Goal: Transaction & Acquisition: Obtain resource

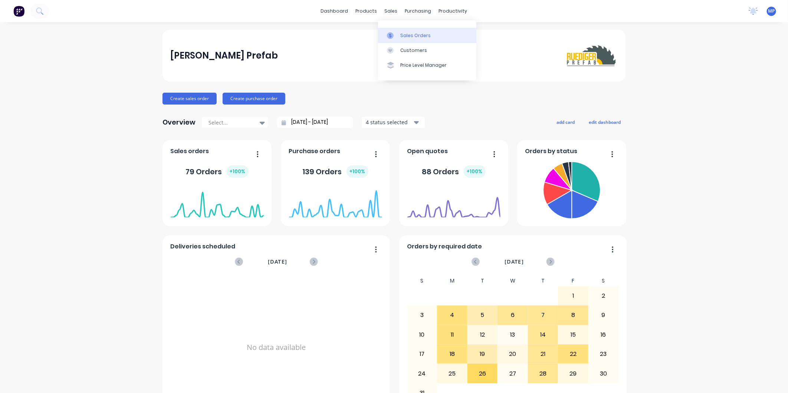
click at [394, 33] on div at bounding box center [392, 35] width 11 height 7
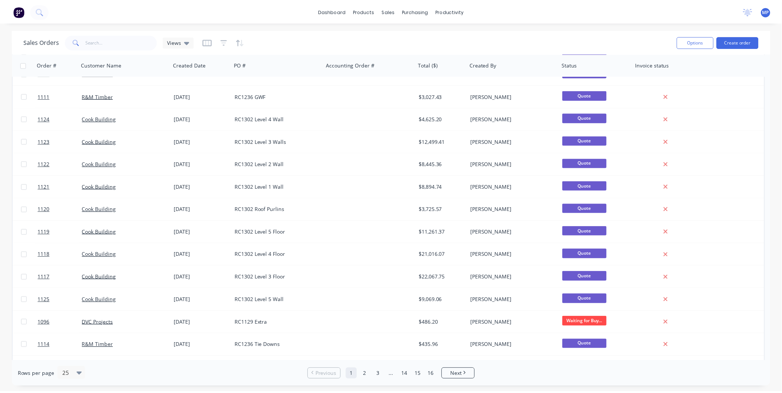
scroll to position [124, 0]
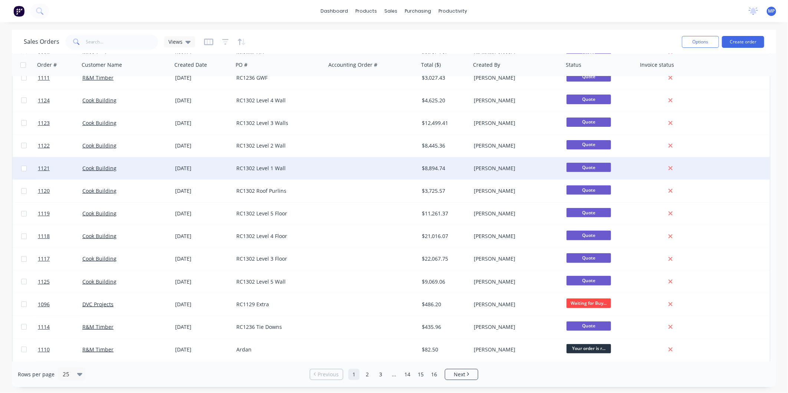
click at [319, 169] on div "RC1302 Level 1 Wall" at bounding box center [279, 168] width 87 height 7
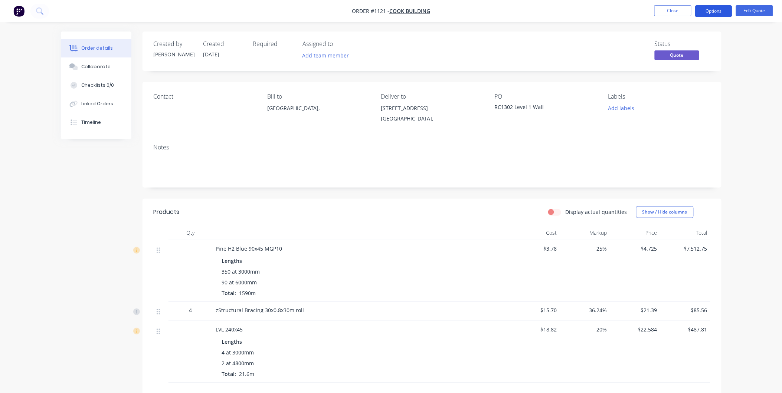
click at [707, 12] on button "Options" at bounding box center [713, 11] width 37 height 12
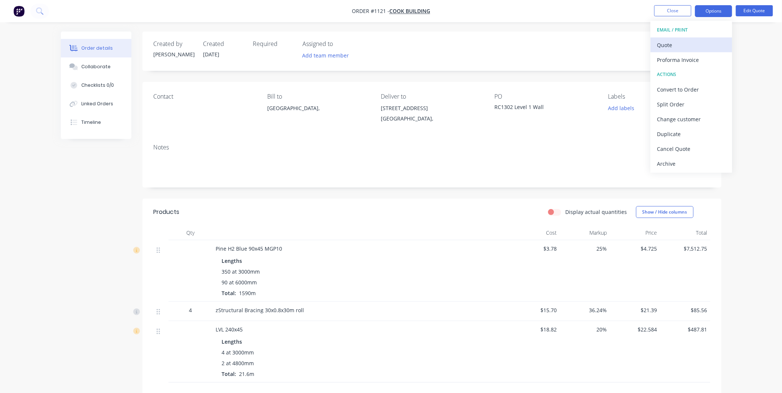
click at [670, 43] on div "Quote" at bounding box center [691, 45] width 68 height 11
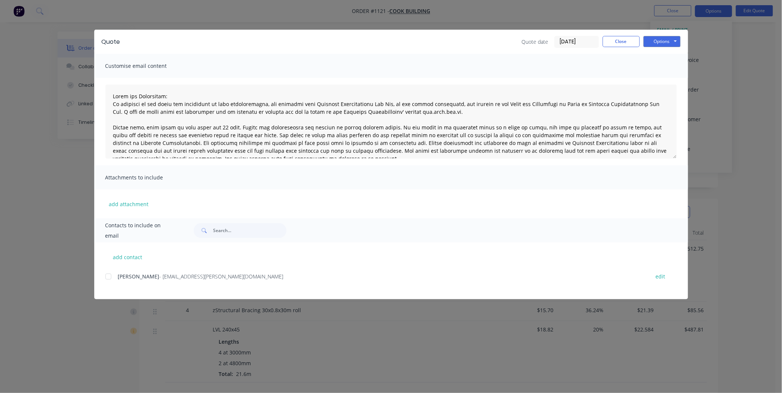
click at [110, 276] on div at bounding box center [108, 276] width 15 height 15
click at [654, 46] on button "Options" at bounding box center [661, 41] width 37 height 11
click at [654, 77] on button "Email" at bounding box center [666, 79] width 47 height 12
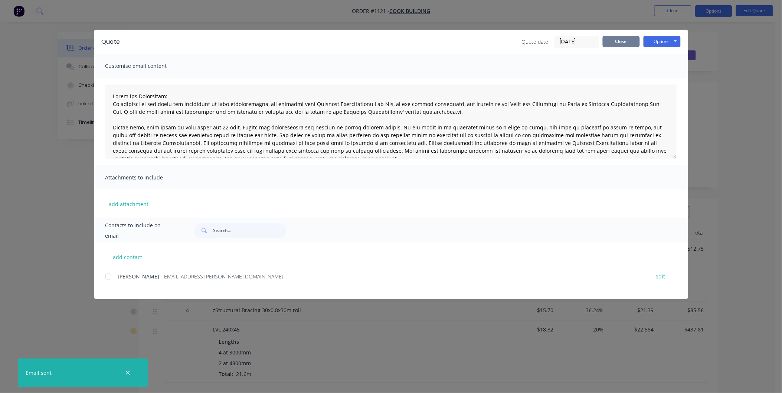
click at [616, 42] on button "Close" at bounding box center [620, 41] width 37 height 11
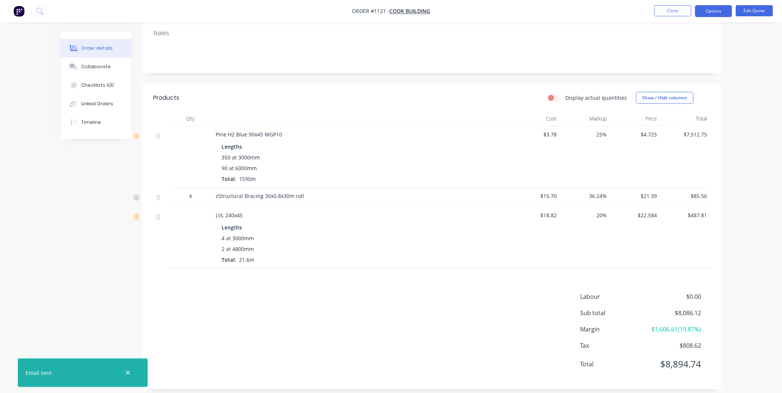
scroll to position [123, 0]
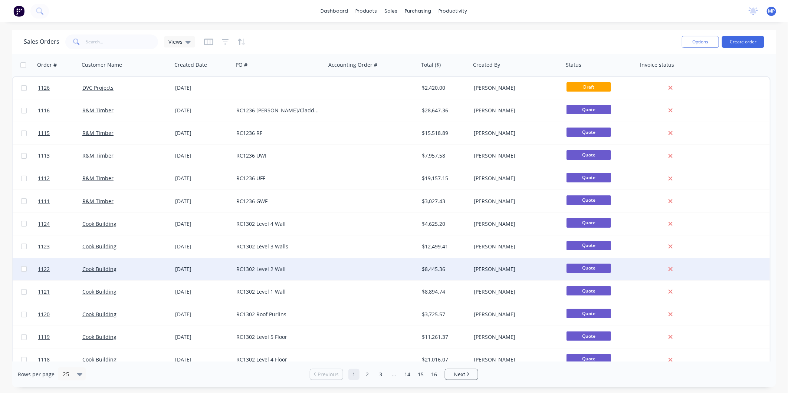
click at [276, 270] on div "RC1302 Level 2 Wall" at bounding box center [277, 269] width 82 height 7
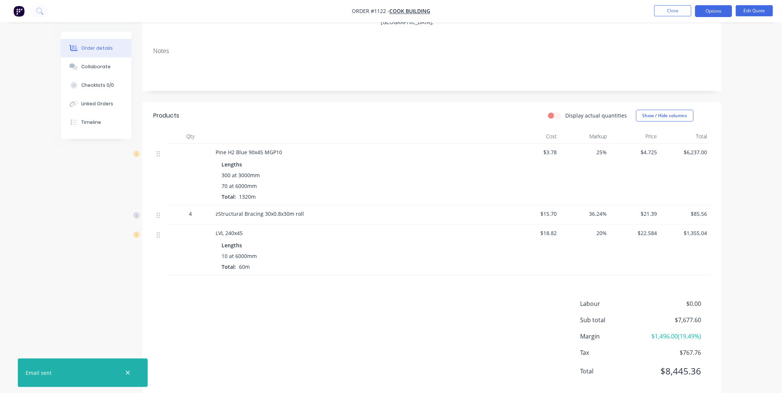
scroll to position [112, 0]
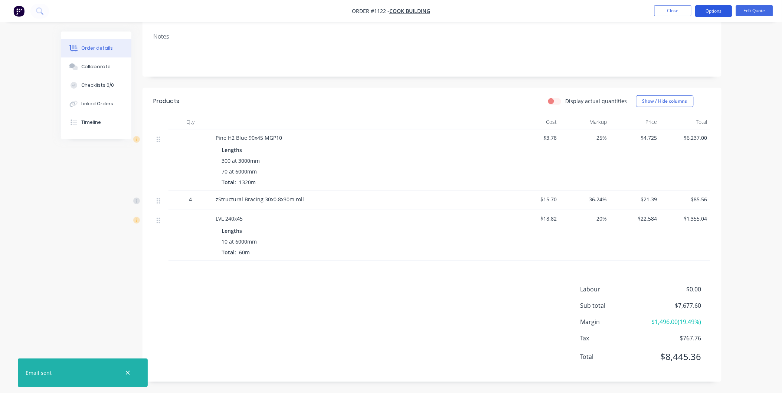
click at [705, 9] on button "Options" at bounding box center [713, 11] width 37 height 12
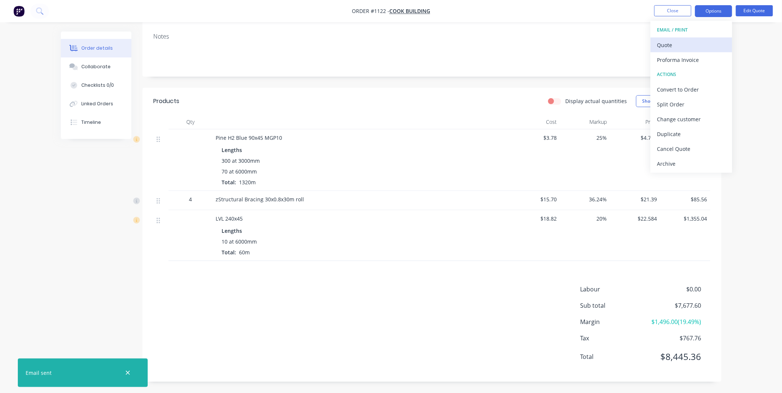
click at [673, 43] on div "Quote" at bounding box center [691, 45] width 68 height 11
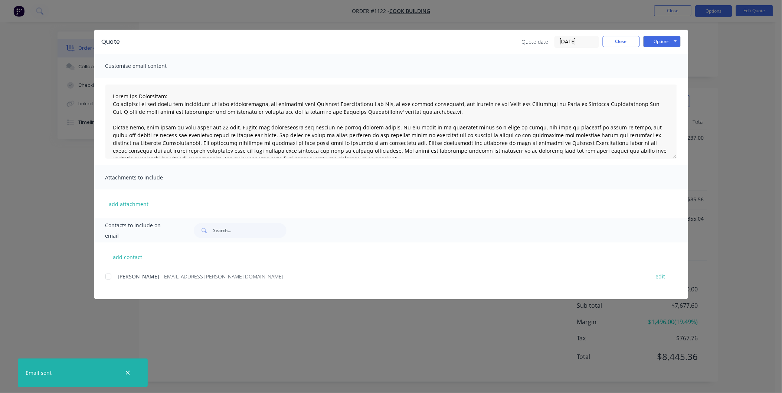
click at [113, 275] on div at bounding box center [108, 276] width 15 height 15
click at [655, 45] on button "Options" at bounding box center [661, 41] width 37 height 11
click at [656, 79] on button "Email" at bounding box center [666, 79] width 47 height 12
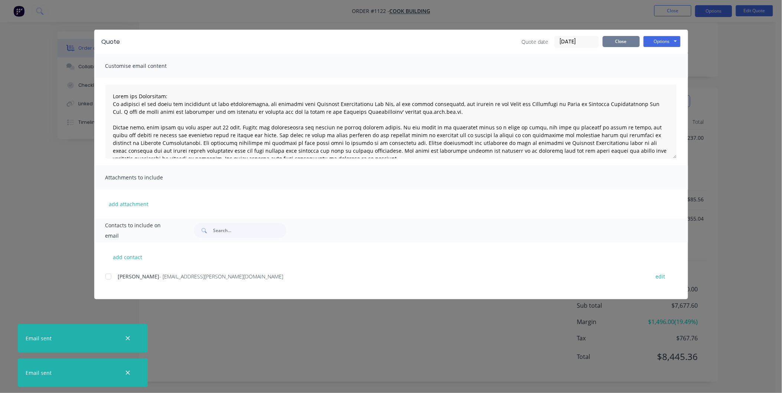
click at [622, 38] on button "Close" at bounding box center [620, 41] width 37 height 11
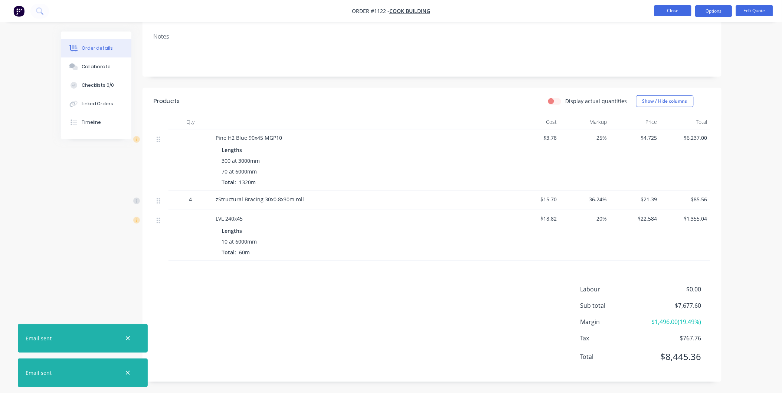
click at [668, 13] on button "Close" at bounding box center [672, 10] width 37 height 11
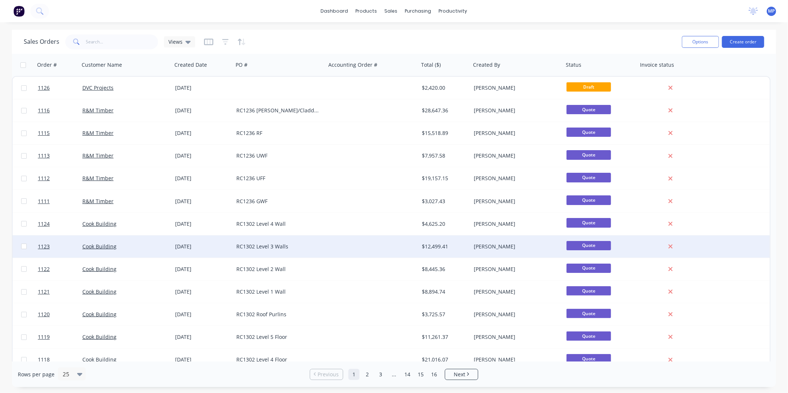
click at [298, 244] on div "RC1302 Level 3 Walls" at bounding box center [277, 246] width 82 height 7
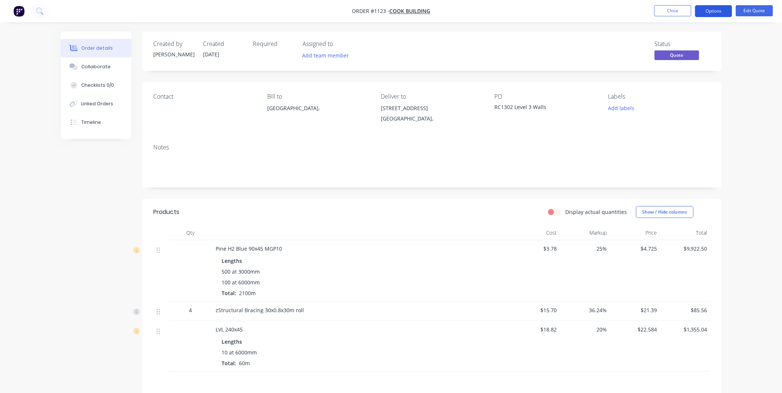
click at [717, 9] on button "Options" at bounding box center [713, 11] width 37 height 12
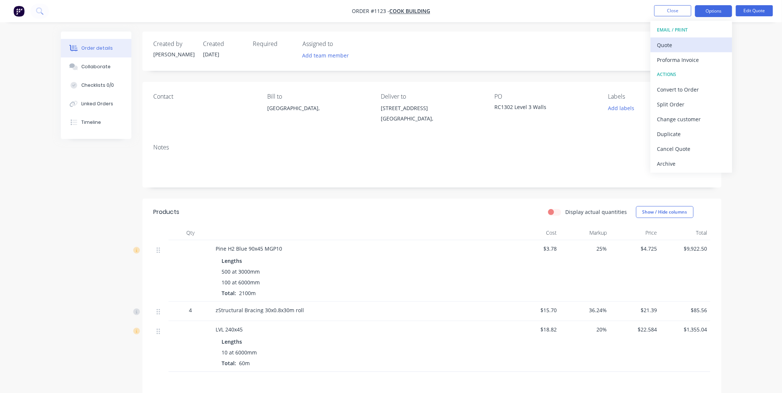
click at [666, 46] on div "Quote" at bounding box center [691, 45] width 68 height 11
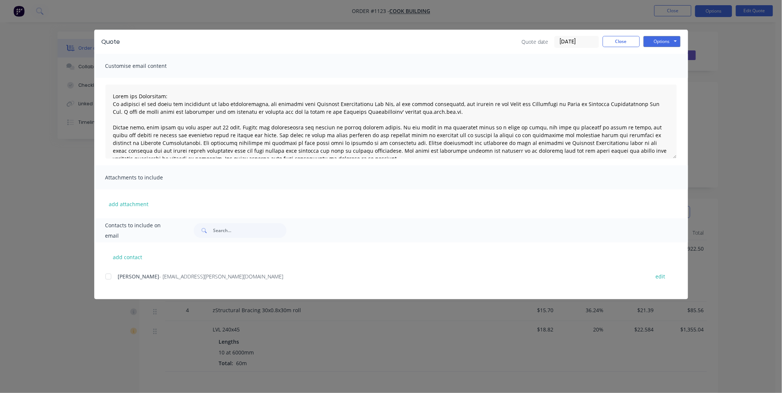
click at [103, 275] on div "add contact Matty Pywell - [EMAIL_ADDRESS][PERSON_NAME][DOMAIN_NAME] edit" at bounding box center [390, 271] width 593 height 57
click at [109, 274] on div at bounding box center [108, 276] width 15 height 15
click at [667, 40] on button "Options" at bounding box center [661, 41] width 37 height 11
click at [655, 78] on button "Email" at bounding box center [666, 79] width 47 height 12
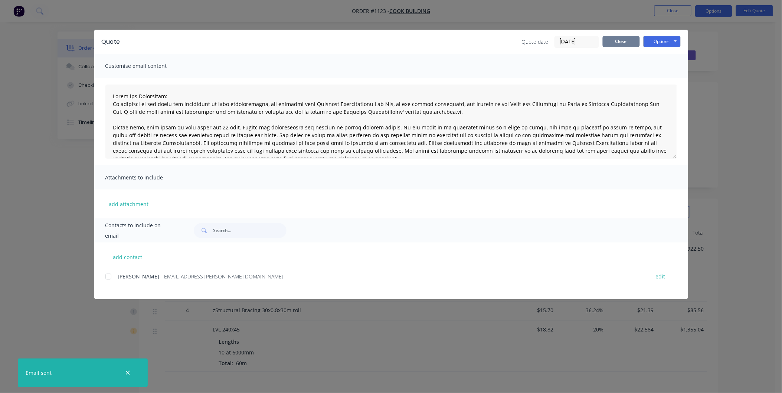
click at [612, 40] on button "Close" at bounding box center [620, 41] width 37 height 11
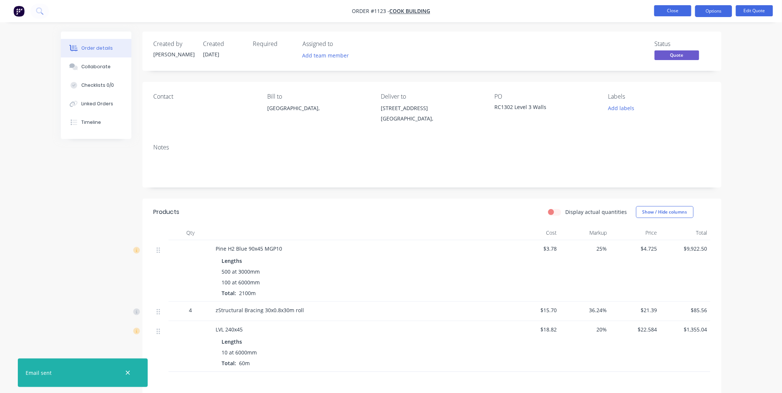
click at [681, 13] on button "Close" at bounding box center [672, 10] width 37 height 11
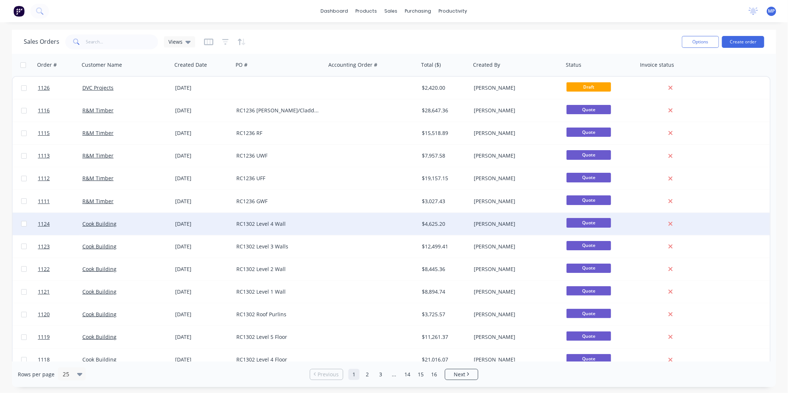
click at [303, 220] on div "RC1302 Level 4 Wall" at bounding box center [277, 223] width 82 height 7
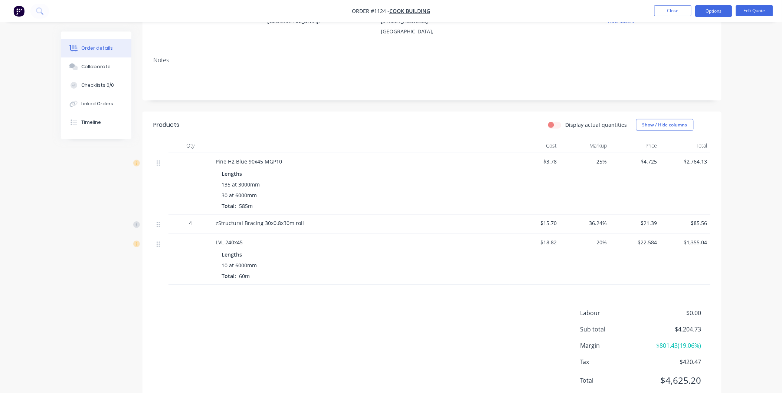
scroll to position [112, 0]
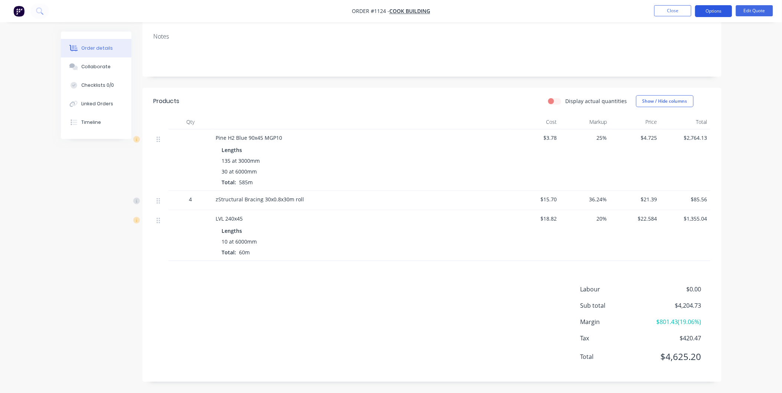
click at [703, 11] on button "Options" at bounding box center [713, 11] width 37 height 12
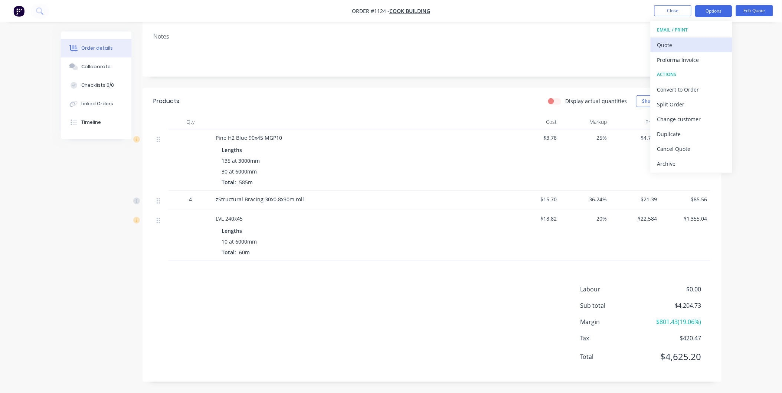
click at [679, 43] on div "Quote" at bounding box center [691, 45] width 68 height 11
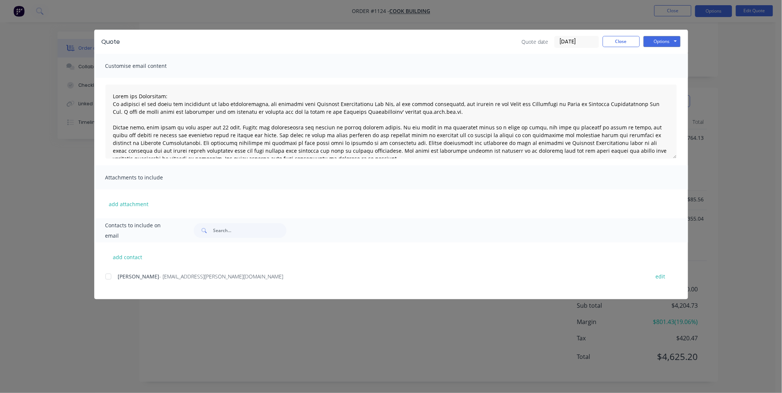
click at [110, 277] on div at bounding box center [108, 276] width 15 height 15
click at [655, 43] on button "Options" at bounding box center [661, 41] width 37 height 11
click at [655, 79] on button "Email" at bounding box center [666, 79] width 47 height 12
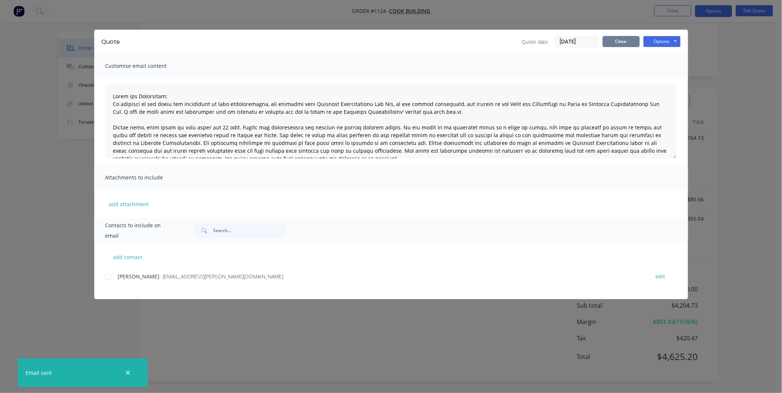
click at [634, 42] on button "Close" at bounding box center [620, 41] width 37 height 11
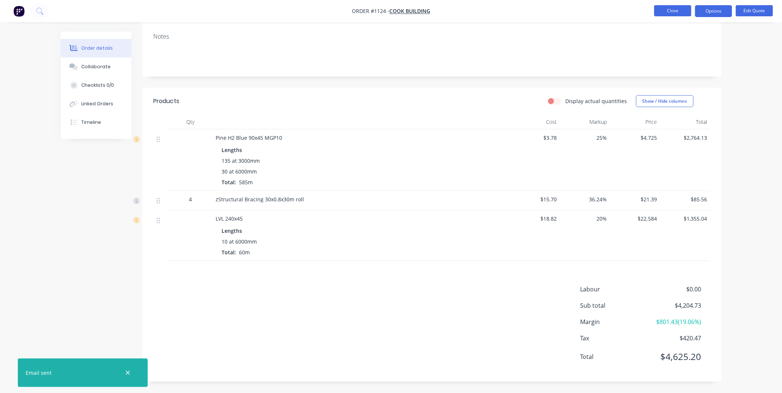
click at [659, 13] on button "Close" at bounding box center [672, 10] width 37 height 11
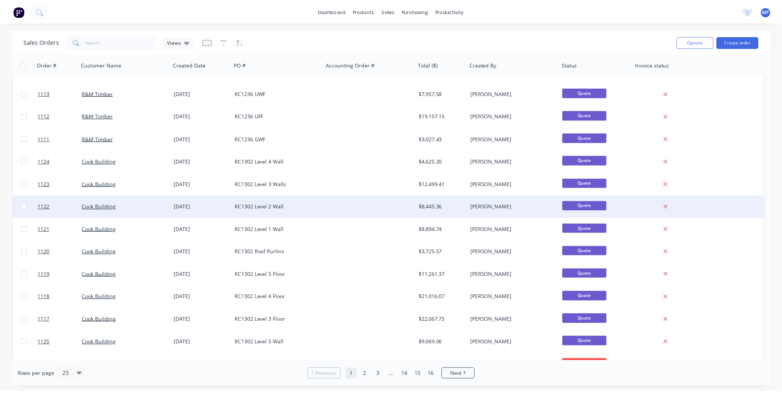
scroll to position [82, 0]
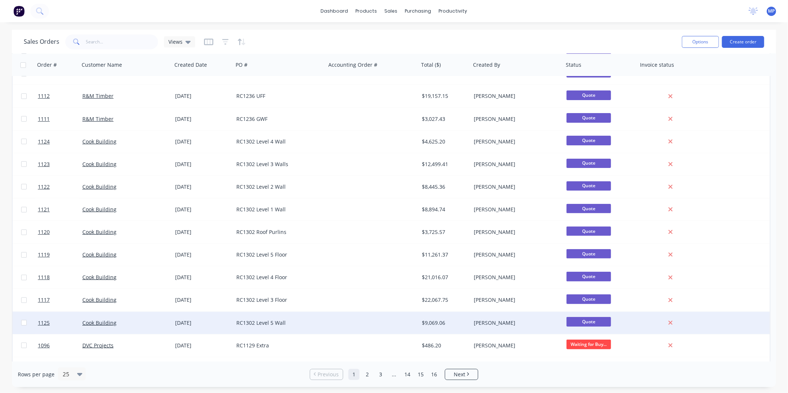
click at [288, 323] on div "RC1302 Level 5 Wall" at bounding box center [277, 322] width 82 height 7
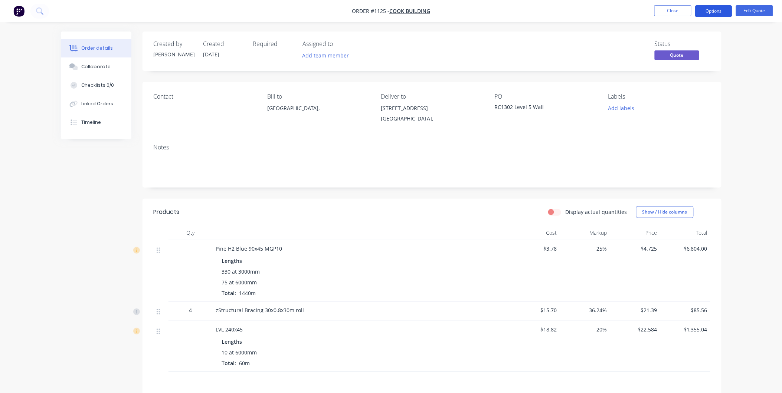
click at [716, 14] on button "Options" at bounding box center [713, 11] width 37 height 12
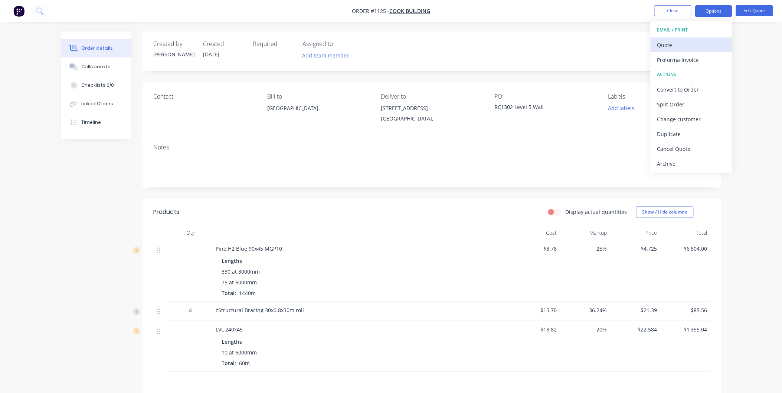
click at [671, 45] on div "Quote" at bounding box center [691, 45] width 68 height 11
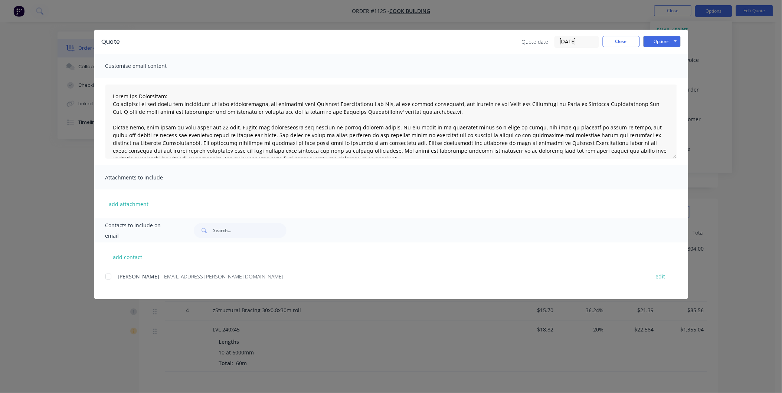
click at [168, 280] on div "Matty Pywell - [EMAIL_ADDRESS][PERSON_NAME][DOMAIN_NAME]" at bounding box center [380, 277] width 524 height 8
click at [110, 279] on div at bounding box center [108, 276] width 15 height 15
click at [662, 47] on div "Options Preview Print Email" at bounding box center [661, 42] width 37 height 12
click at [662, 46] on button "Options" at bounding box center [661, 41] width 37 height 11
click at [657, 77] on button "Email" at bounding box center [666, 79] width 47 height 12
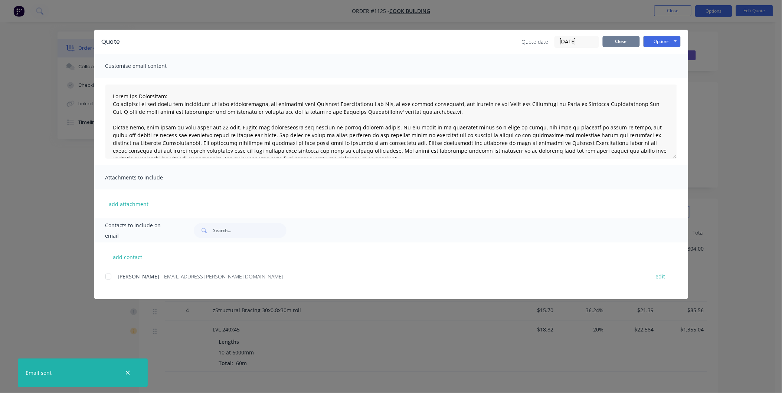
click at [625, 46] on button "Close" at bounding box center [620, 41] width 37 height 11
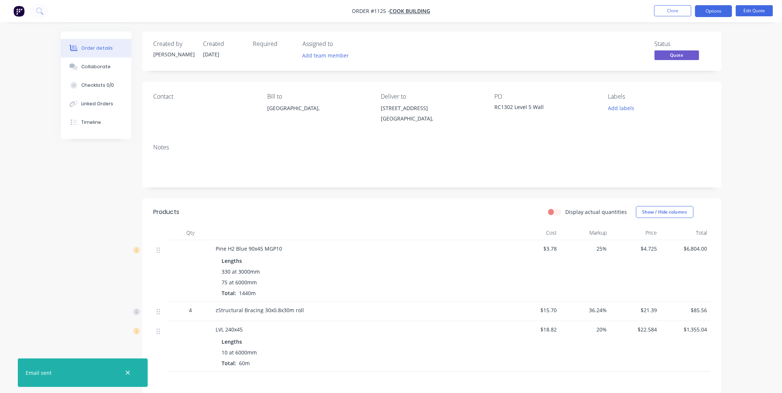
click at [413, 254] on div "Lengths 330 at 3000mm 75 at 6000mm Total: 1440m" at bounding box center [361, 275] width 291 height 43
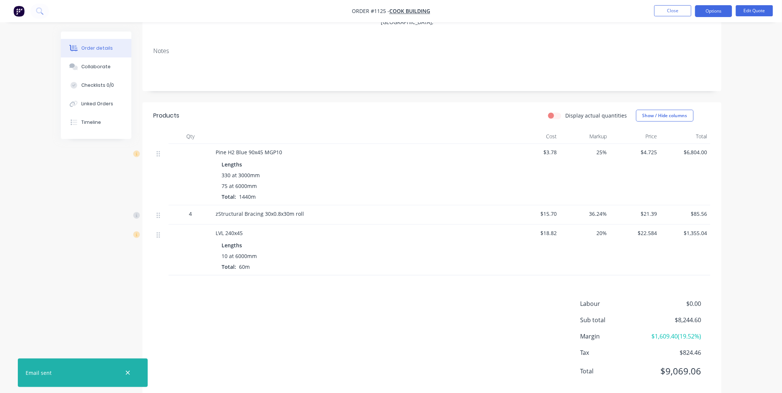
scroll to position [112, 0]
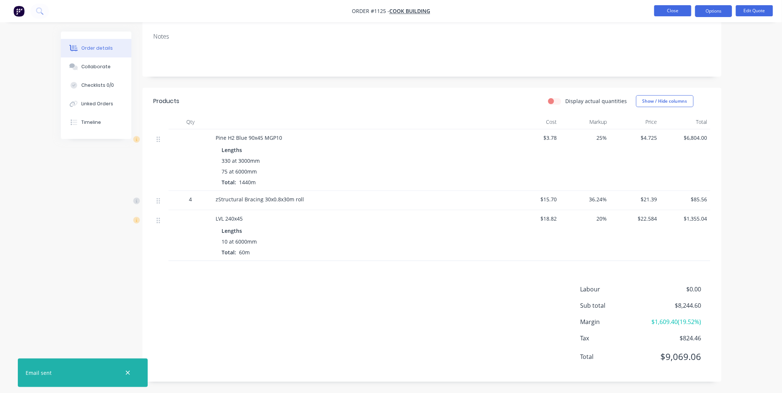
click at [663, 10] on button "Close" at bounding box center [672, 10] width 37 height 11
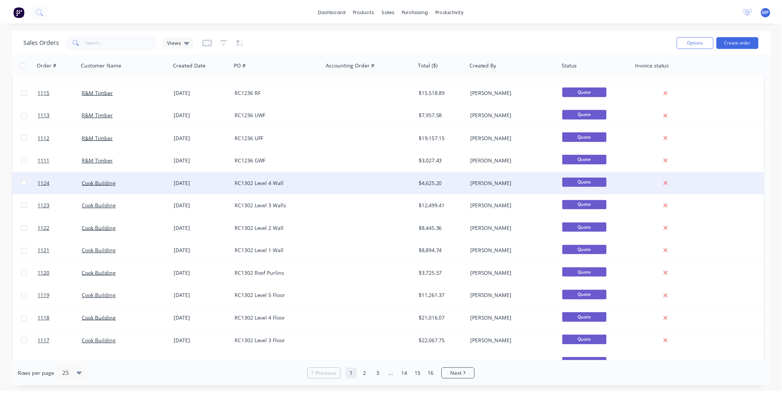
scroll to position [82, 0]
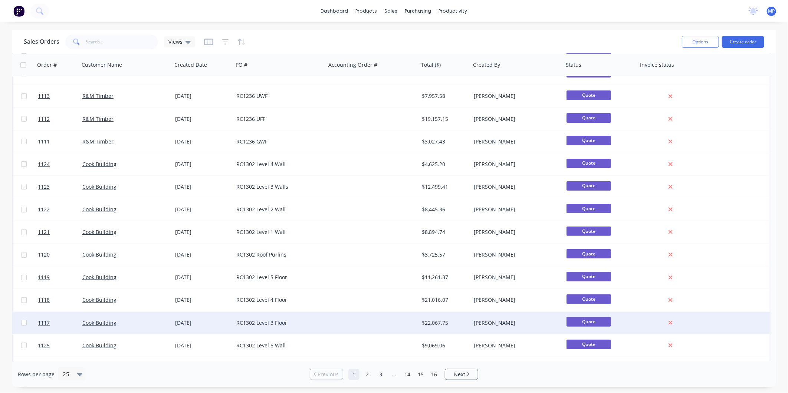
click at [291, 323] on div "RC1302 Level 3 Floor" at bounding box center [277, 322] width 82 height 7
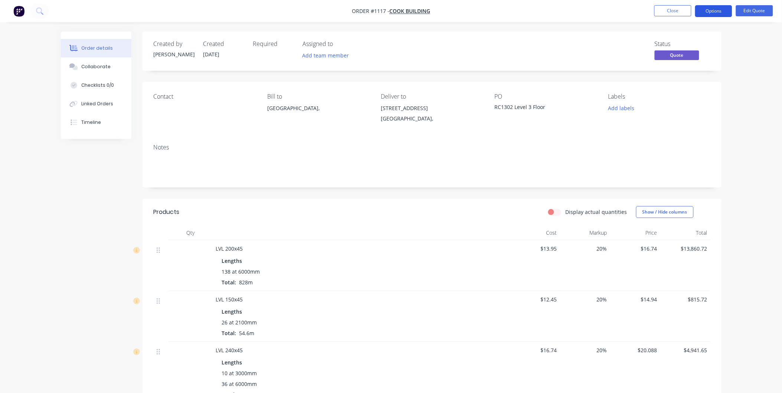
click at [707, 9] on button "Options" at bounding box center [713, 11] width 37 height 12
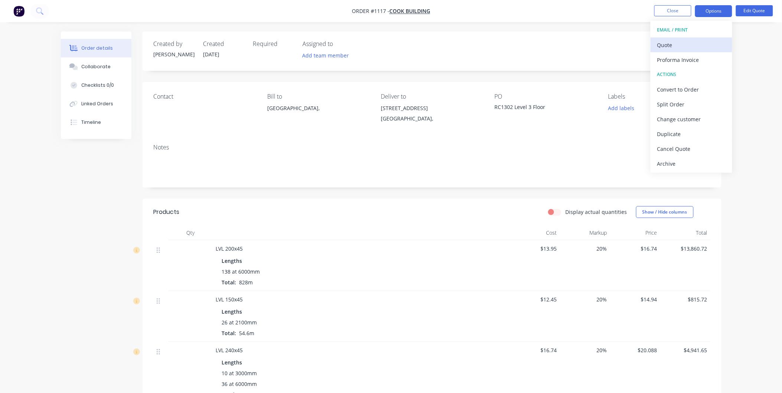
click at [673, 49] on div "Quote" at bounding box center [691, 45] width 68 height 11
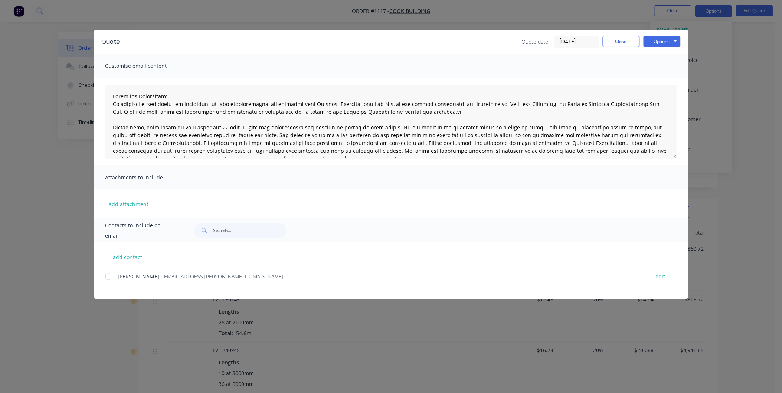
click at [105, 279] on div at bounding box center [108, 276] width 15 height 15
click at [651, 41] on button "Options" at bounding box center [661, 41] width 37 height 11
click at [651, 75] on button "Email" at bounding box center [666, 79] width 47 height 12
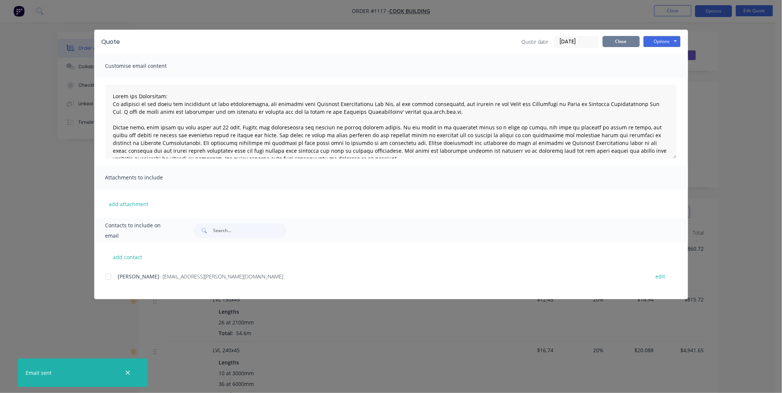
click at [625, 36] on button "Close" at bounding box center [620, 41] width 37 height 11
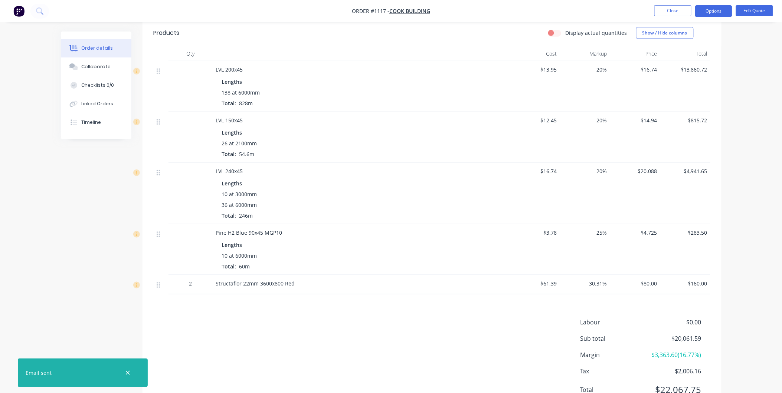
scroll to position [214, 0]
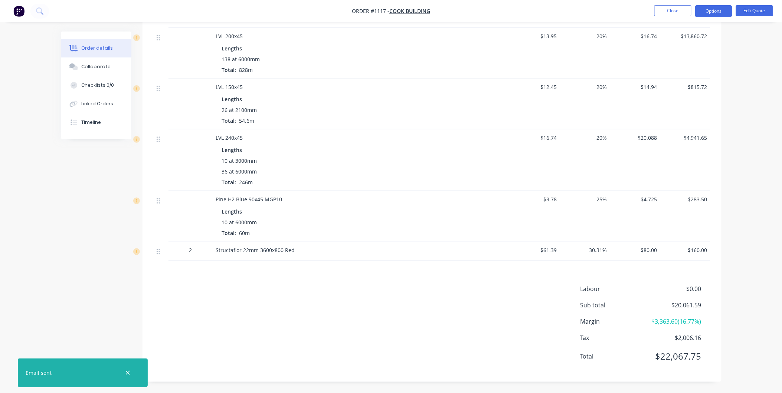
click at [661, 16] on li "Close" at bounding box center [672, 11] width 37 height 12
click at [663, 14] on button "Close" at bounding box center [672, 10] width 37 height 11
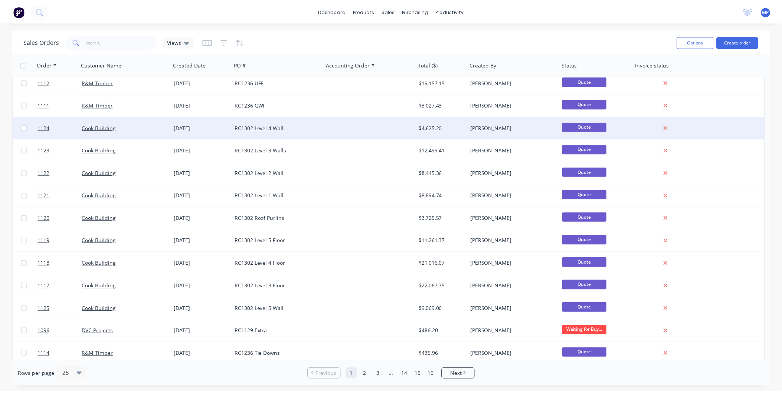
scroll to position [124, 0]
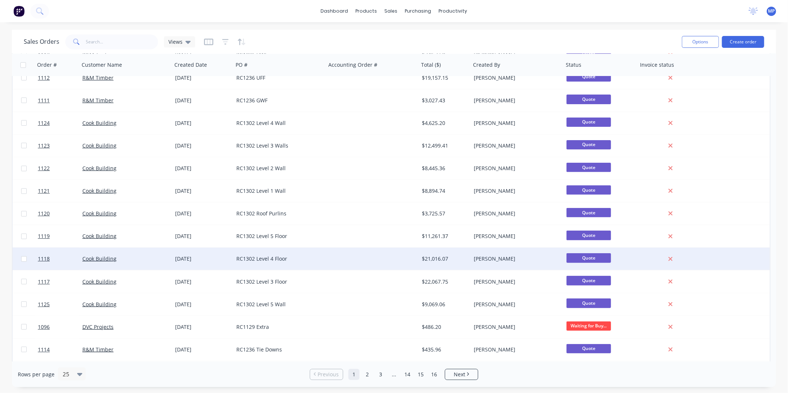
click at [296, 257] on div "RC1302 Level 4 Floor" at bounding box center [277, 258] width 82 height 7
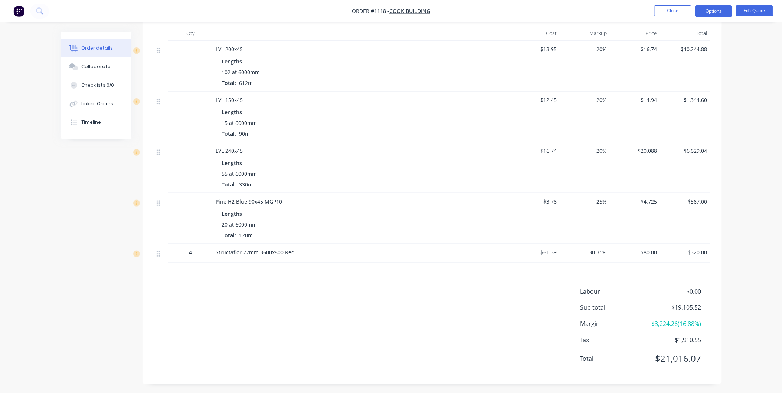
scroll to position [203, 0]
click at [707, 11] on button "Options" at bounding box center [713, 11] width 37 height 12
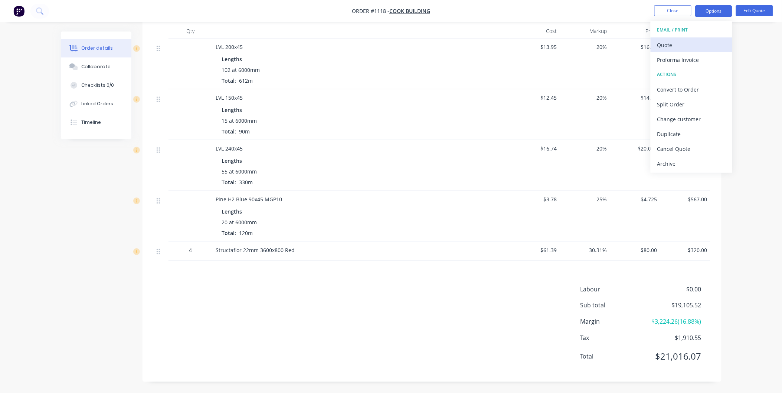
click at [660, 45] on div "Quote" at bounding box center [691, 45] width 68 height 11
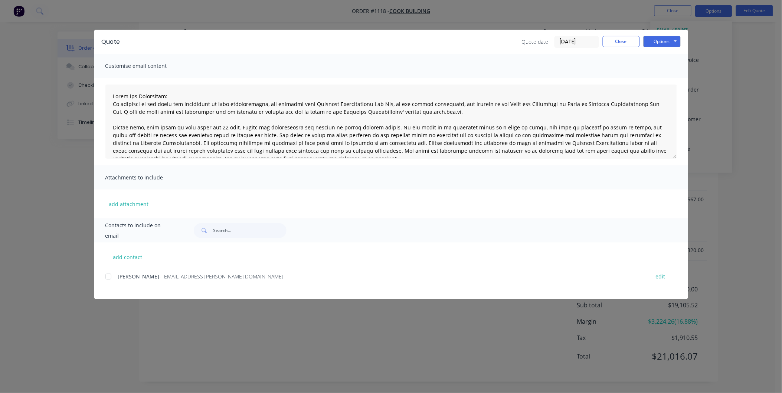
click at [131, 272] on div "Matty Pywell - [EMAIL_ADDRESS][PERSON_NAME][DOMAIN_NAME] edit" at bounding box center [396, 277] width 582 height 10
click at [121, 280] on div "Matty Pywell - [EMAIL_ADDRESS][PERSON_NAME][DOMAIN_NAME]" at bounding box center [380, 277] width 524 height 8
click at [113, 277] on div at bounding box center [108, 276] width 15 height 15
click at [661, 38] on button "Options" at bounding box center [661, 41] width 37 height 11
click at [655, 79] on button "Email" at bounding box center [666, 79] width 47 height 12
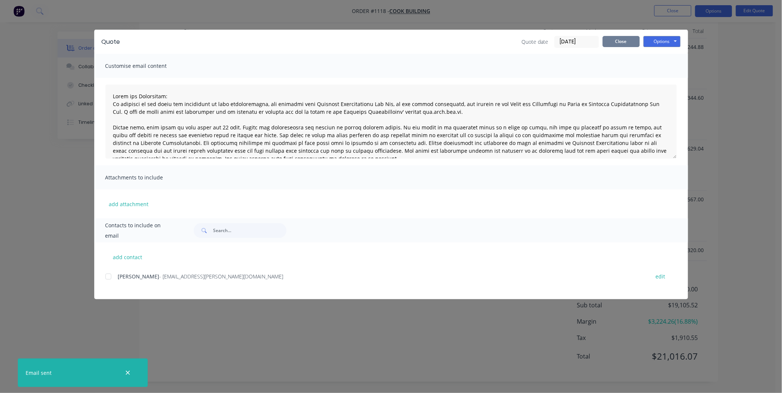
click at [628, 42] on button "Close" at bounding box center [620, 41] width 37 height 11
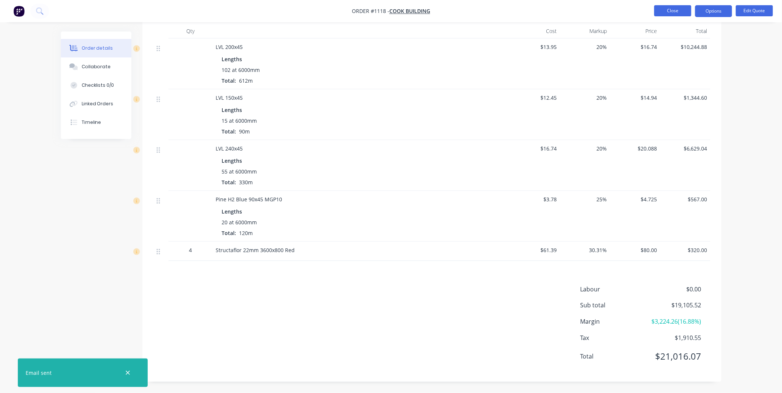
click at [672, 7] on button "Close" at bounding box center [672, 10] width 37 height 11
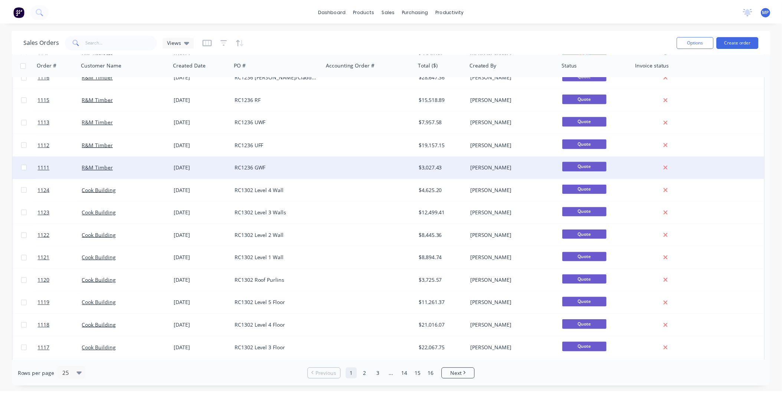
scroll to position [124, 0]
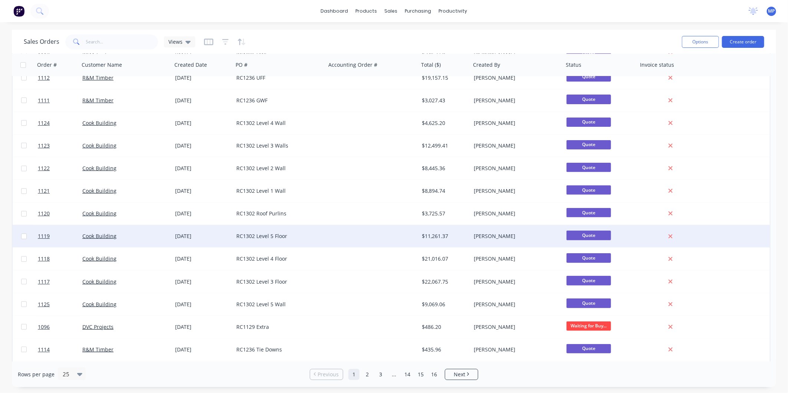
click at [296, 234] on div "RC1302 Level 5 Floor" at bounding box center [277, 236] width 82 height 7
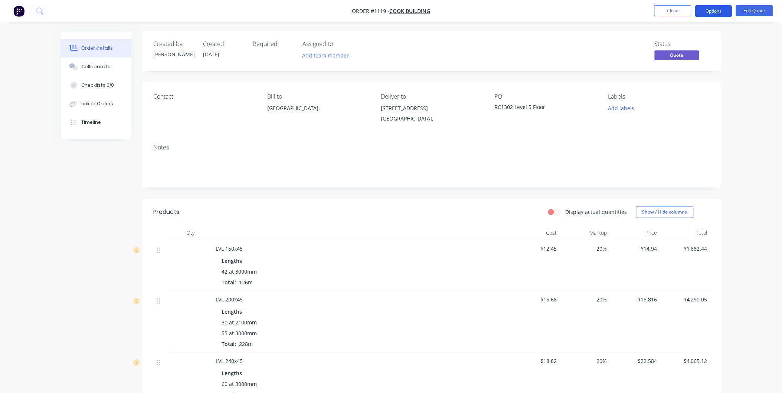
click at [701, 13] on button "Options" at bounding box center [713, 11] width 37 height 12
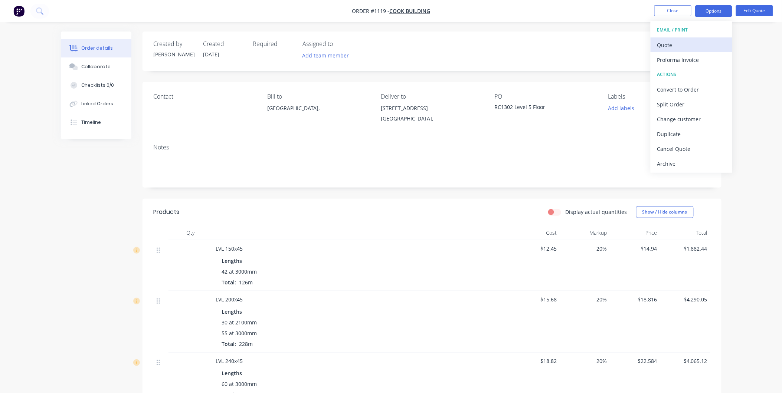
click at [677, 47] on div "Quote" at bounding box center [691, 45] width 68 height 11
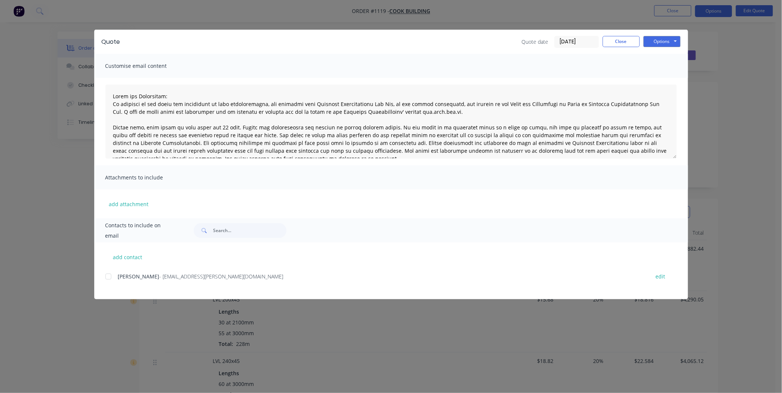
click at [113, 275] on div at bounding box center [108, 276] width 15 height 15
click at [659, 36] on button "Options" at bounding box center [661, 41] width 37 height 11
click at [660, 78] on button "Email" at bounding box center [666, 79] width 47 height 12
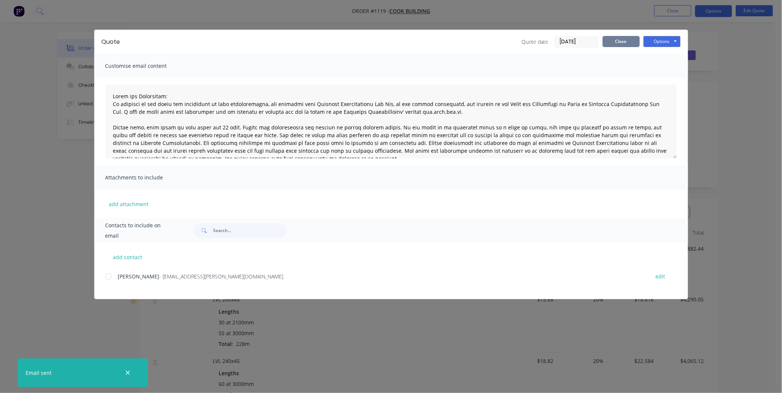
click at [629, 42] on button "Close" at bounding box center [620, 41] width 37 height 11
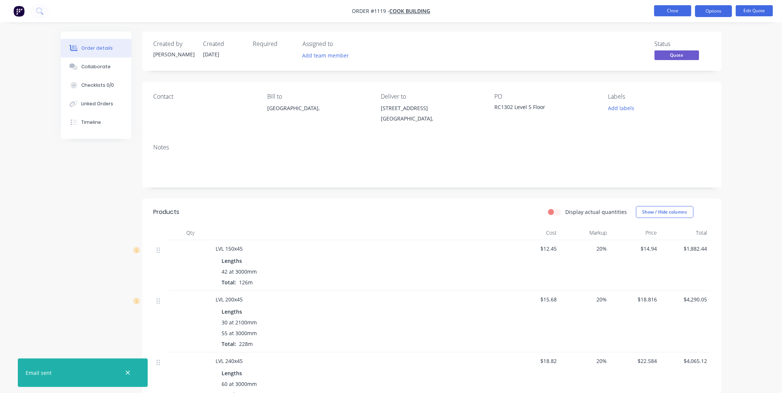
click at [675, 12] on button "Close" at bounding box center [672, 10] width 37 height 11
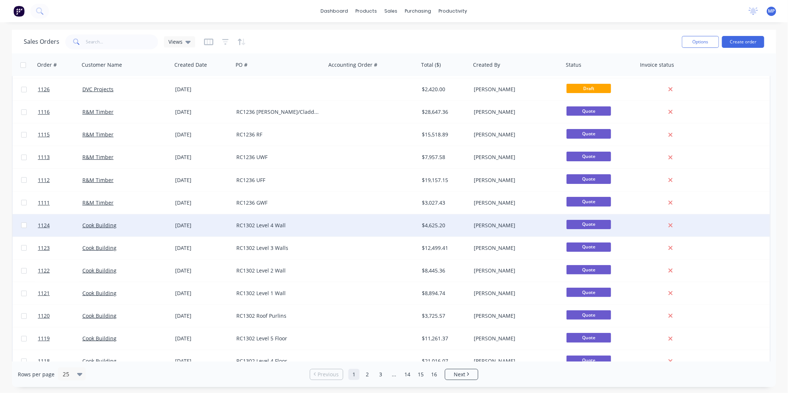
scroll to position [41, 0]
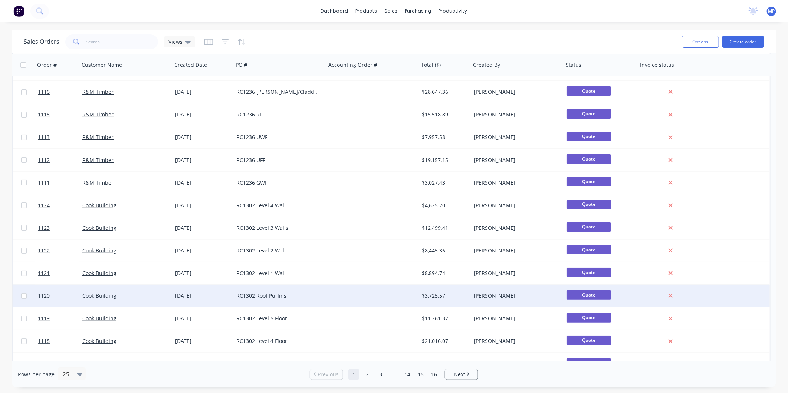
click at [303, 300] on div "RC1302 Roof Purlins" at bounding box center [279, 296] width 93 height 22
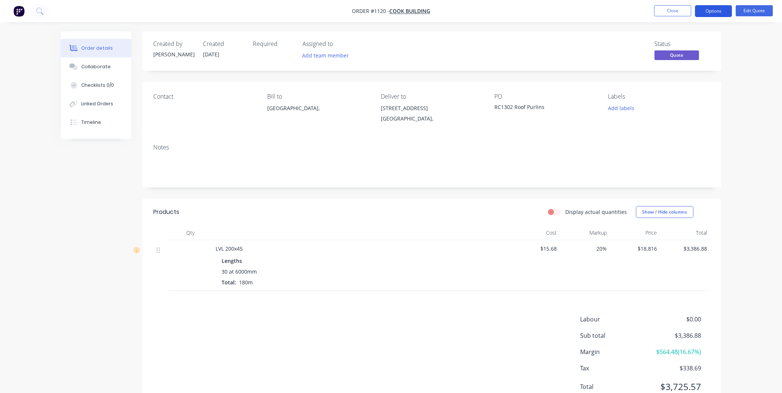
click at [700, 9] on button "Options" at bounding box center [713, 11] width 37 height 12
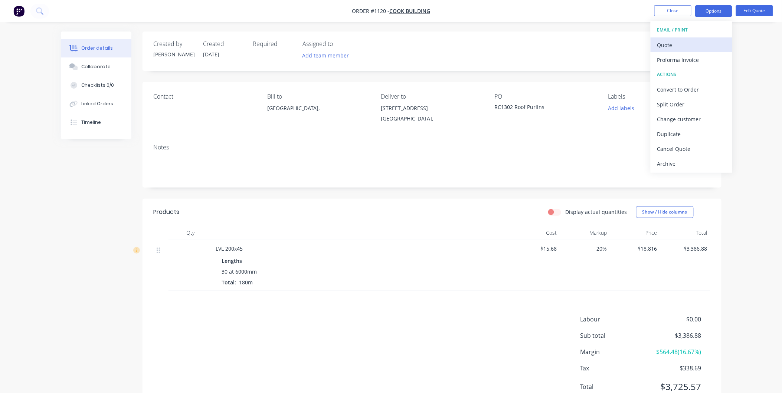
click at [684, 42] on div "Quote" at bounding box center [691, 45] width 68 height 11
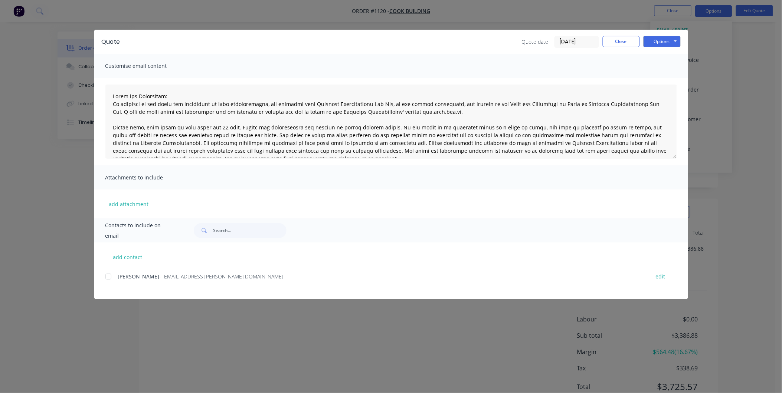
click at [110, 277] on div at bounding box center [108, 276] width 15 height 15
click at [668, 39] on button "Options" at bounding box center [661, 41] width 37 height 11
click at [661, 79] on button "Email" at bounding box center [666, 79] width 47 height 12
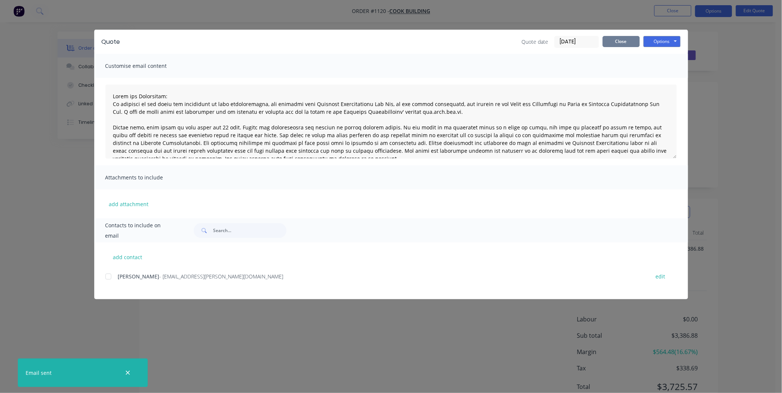
click at [612, 36] on button "Close" at bounding box center [620, 41] width 37 height 11
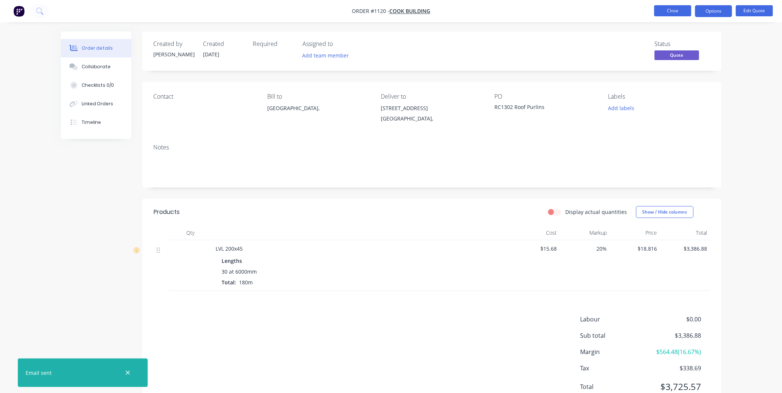
click at [681, 15] on button "Close" at bounding box center [672, 10] width 37 height 11
